Goal: Task Accomplishment & Management: Complete application form

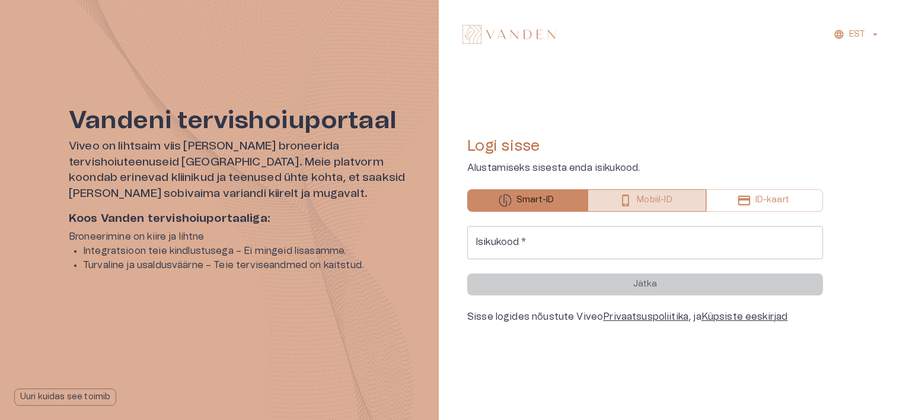
click at [693, 208] on button "Mobiil-ID" at bounding box center [647, 200] width 118 height 23
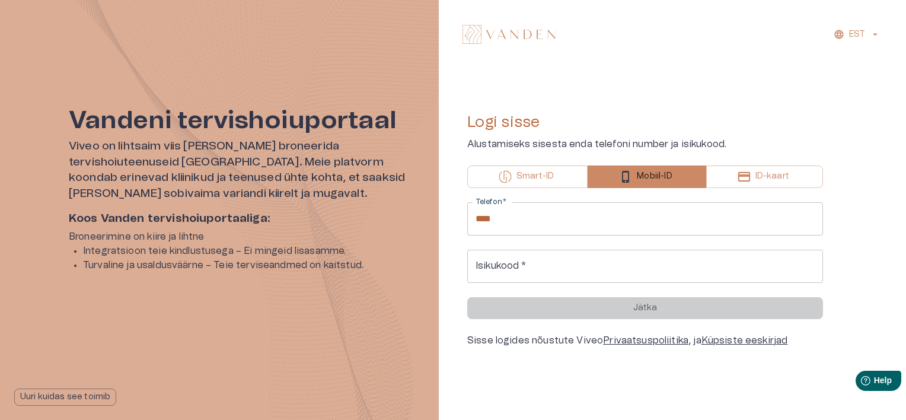
click at [589, 225] on input "****" at bounding box center [645, 218] width 356 height 33
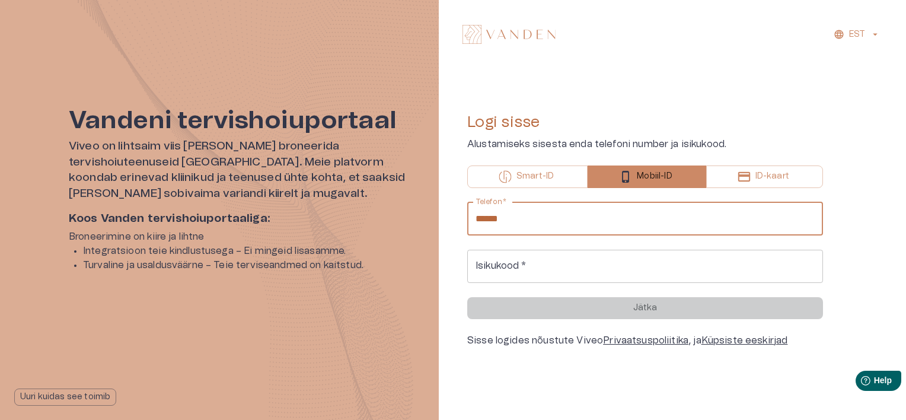
type input "*******"
